Goal: Check status

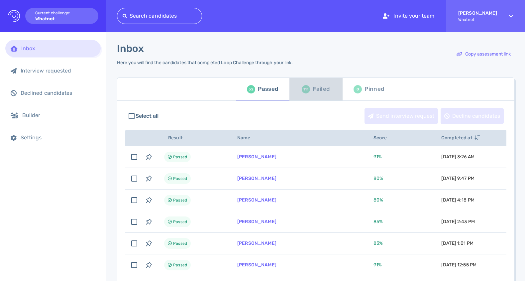
click at [313, 89] on div "Failed" at bounding box center [320, 89] width 17 height 10
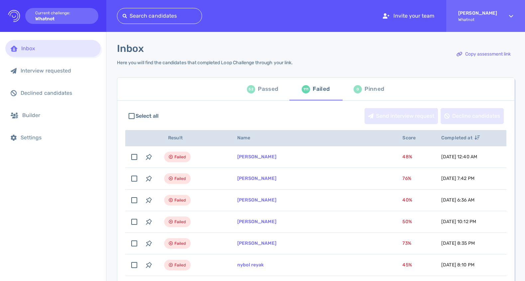
click at [263, 92] on div "Passed" at bounding box center [268, 89] width 20 height 10
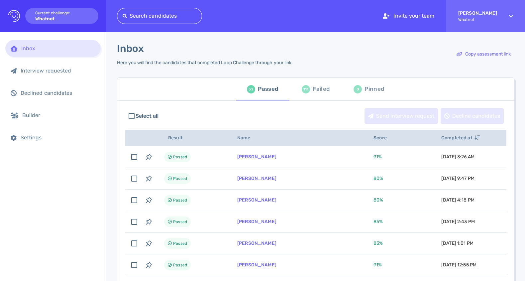
click at [306, 91] on div "111" at bounding box center [305, 89] width 8 height 8
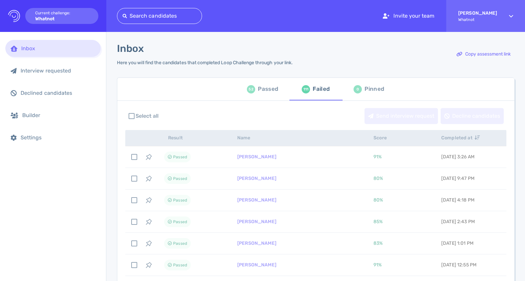
click at [273, 91] on div "Passed" at bounding box center [268, 89] width 20 height 10
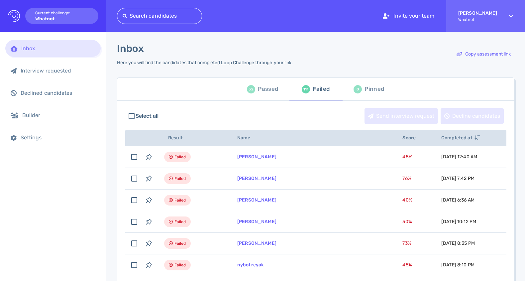
click at [269, 88] on div "Passed" at bounding box center [268, 89] width 20 height 10
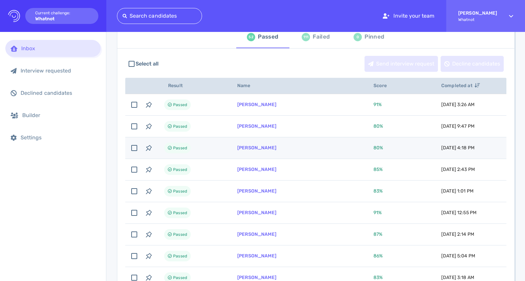
scroll to position [79, 0]
